Goal: Task Accomplishment & Management: Manage account settings

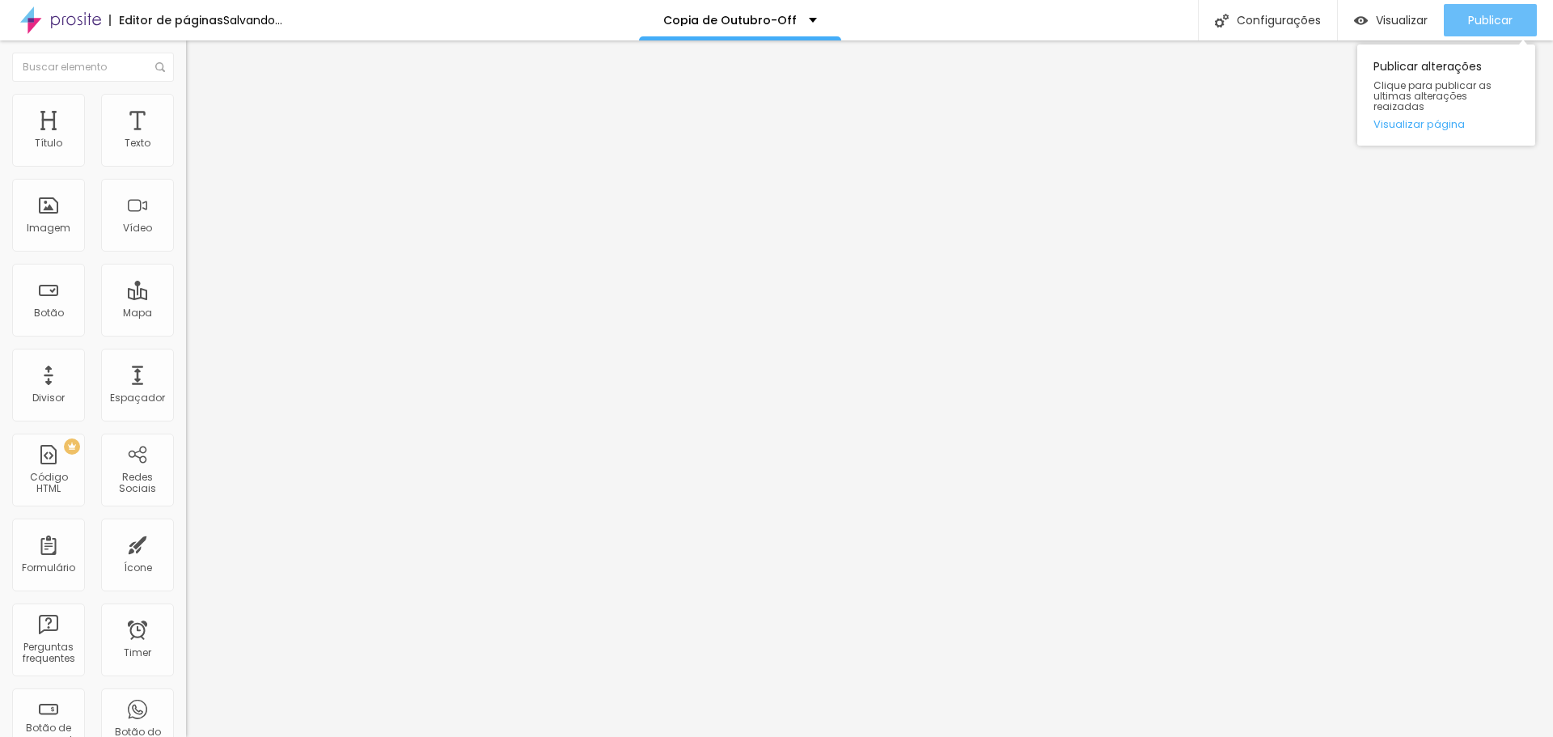
click at [1492, 18] on span "Publicar" at bounding box center [1490, 20] width 44 height 13
click at [1495, 18] on span "Publicar" at bounding box center [1490, 20] width 44 height 13
